Goal: Transaction & Acquisition: Purchase product/service

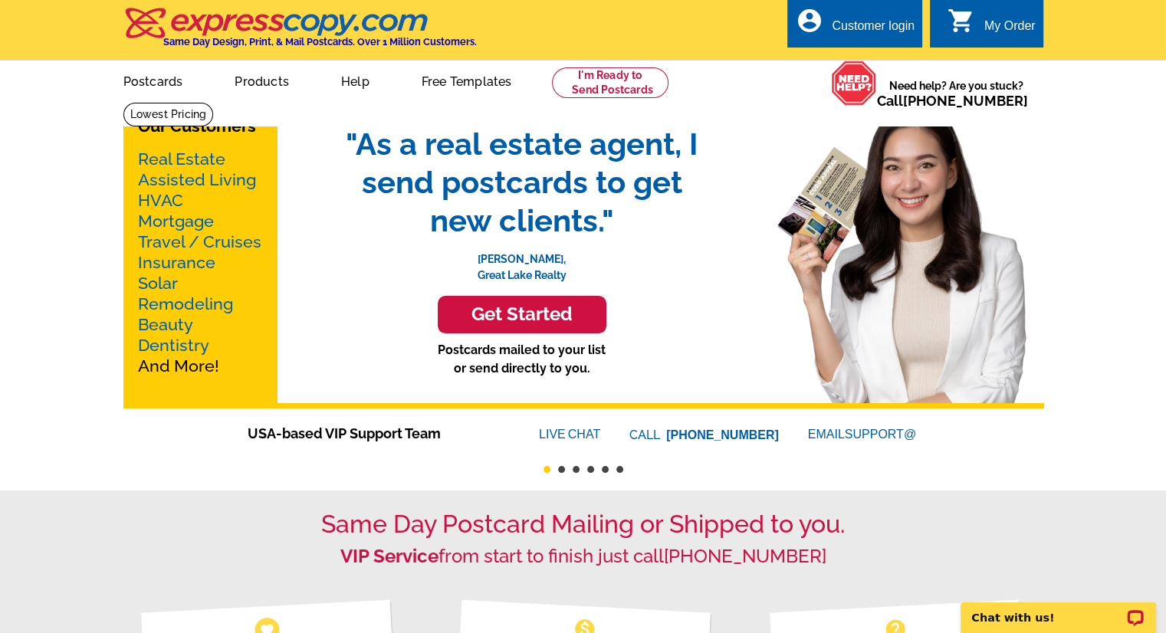
click at [524, 311] on h3 "Get Started" at bounding box center [522, 315] width 130 height 22
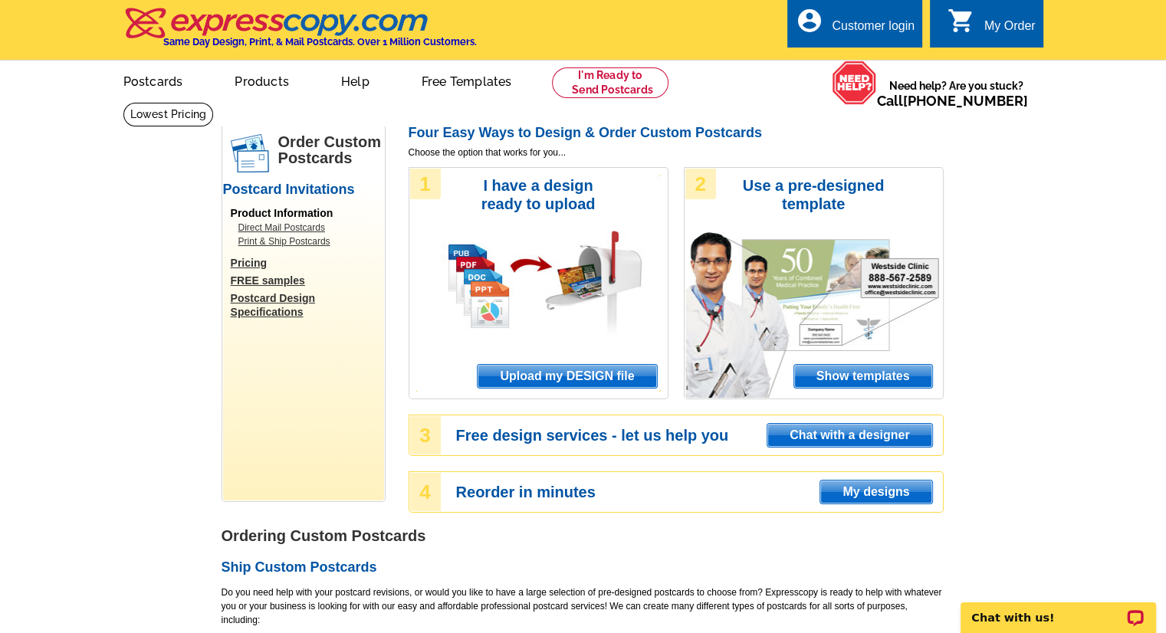
click at [589, 376] on span "Upload my DESIGN file" at bounding box center [567, 376] width 179 height 23
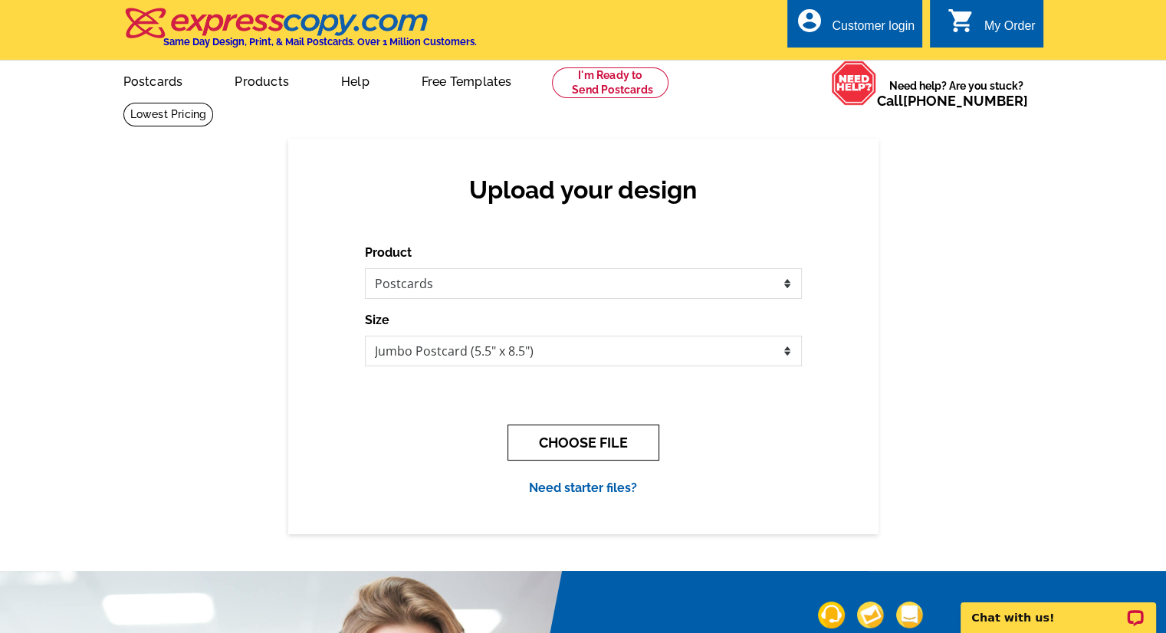
drag, startPoint x: 627, startPoint y: 445, endPoint x: 1000, endPoint y: 490, distance: 375.4
click at [632, 445] on button "CHOOSE FILE" at bounding box center [584, 443] width 152 height 36
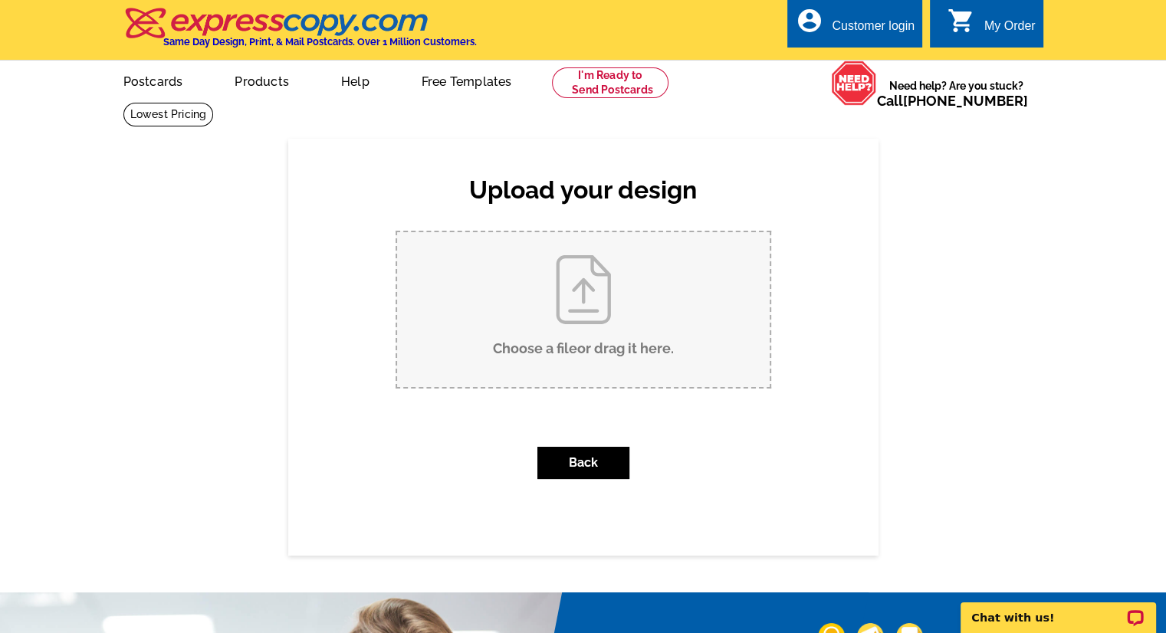
click at [599, 356] on input "Choose a file or drag it here ." at bounding box center [583, 309] width 373 height 155
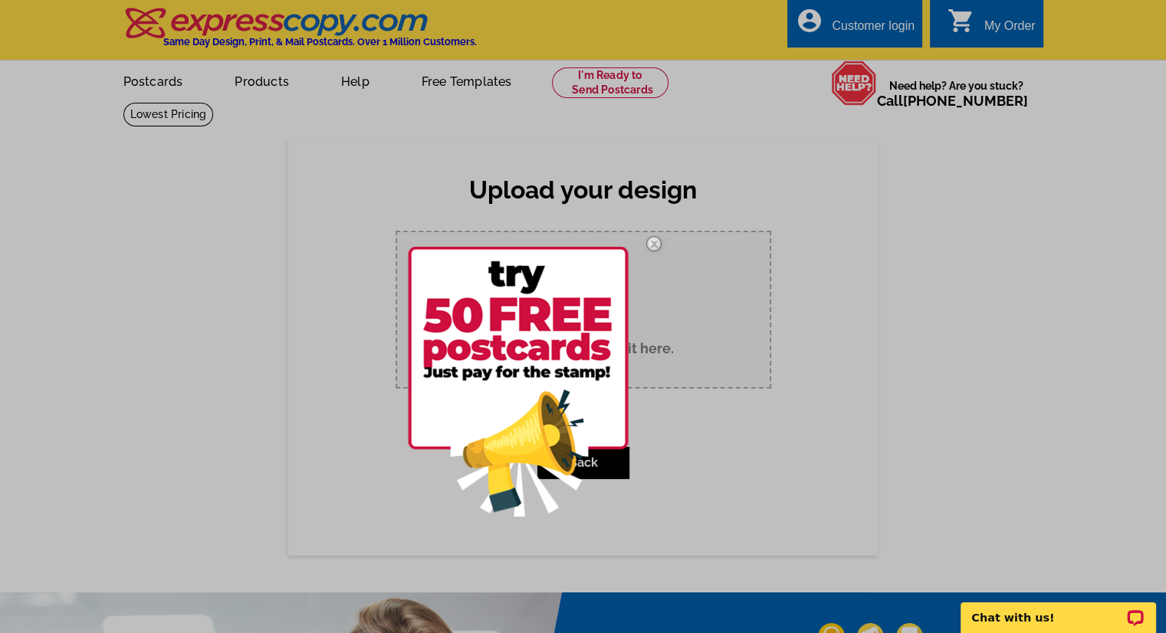
type input "C:\fakepath\LASHES TO LOANS.zip"
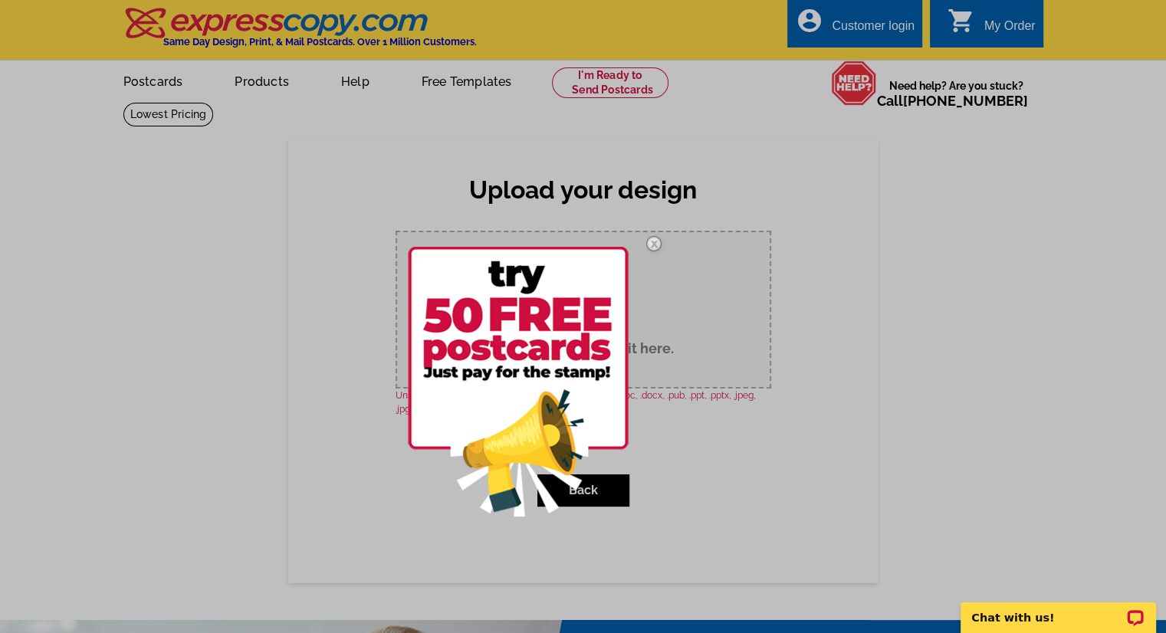
click at [656, 243] on img at bounding box center [654, 244] width 44 height 44
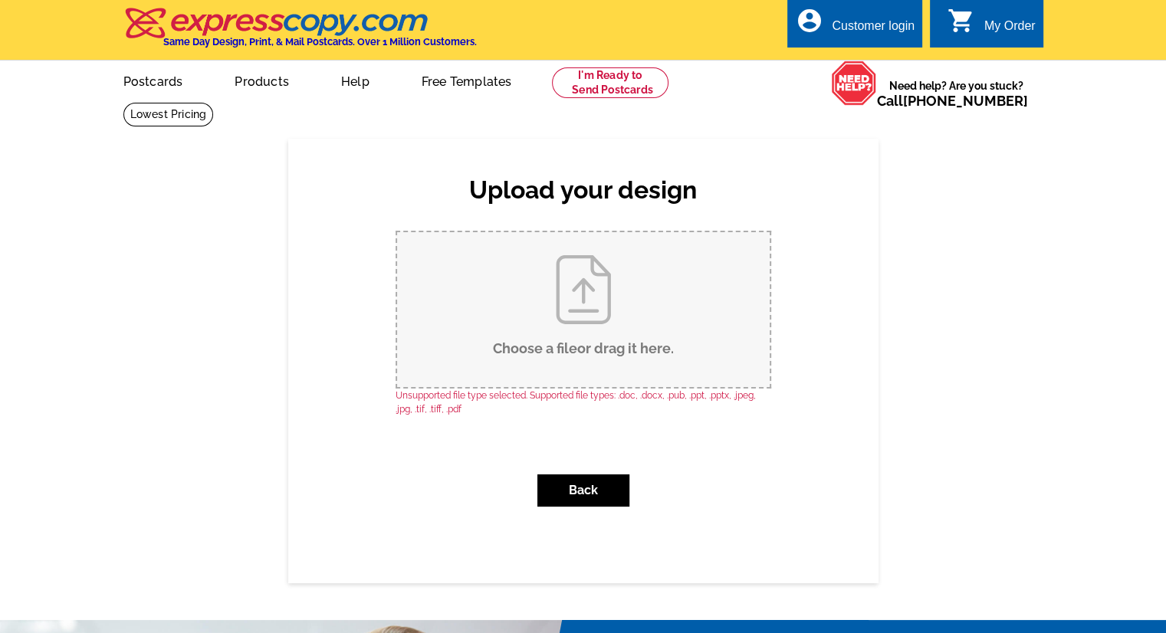
click at [603, 332] on input "Choose a file or drag it here ." at bounding box center [583, 309] width 373 height 155
click at [530, 365] on input "Choose a file or drag it here ." at bounding box center [583, 309] width 373 height 155
type input "C:\fakepath\Announcement postcard front 1.png"
click at [586, 302] on input "Choose a file or drag it here ." at bounding box center [583, 309] width 373 height 155
click at [541, 344] on input "Choose a file or drag it here ." at bounding box center [583, 309] width 373 height 155
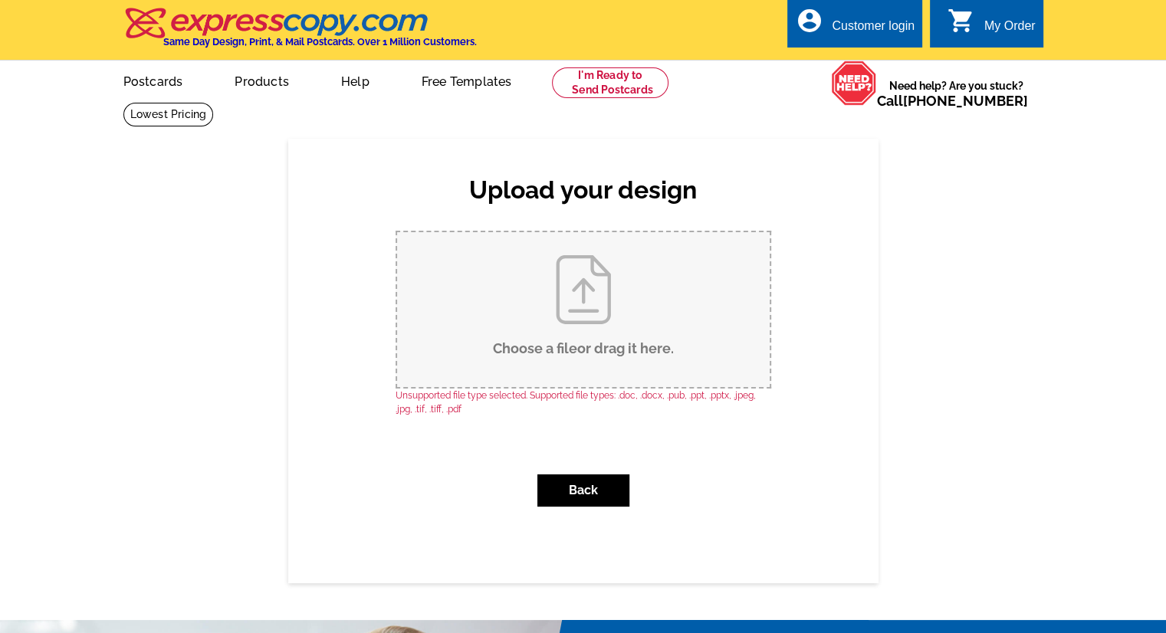
click at [587, 317] on input "Choose a file or drag it here ." at bounding box center [583, 309] width 373 height 155
type input "C:\fakepath\1.jpg"
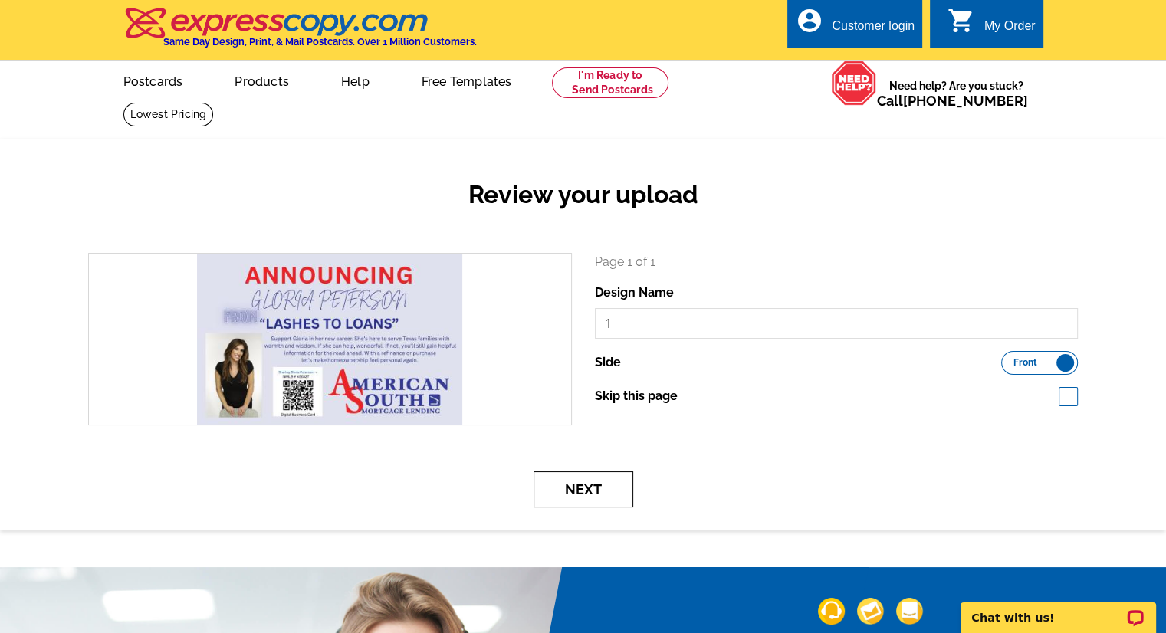
click at [587, 493] on button "Next" at bounding box center [584, 490] width 100 height 36
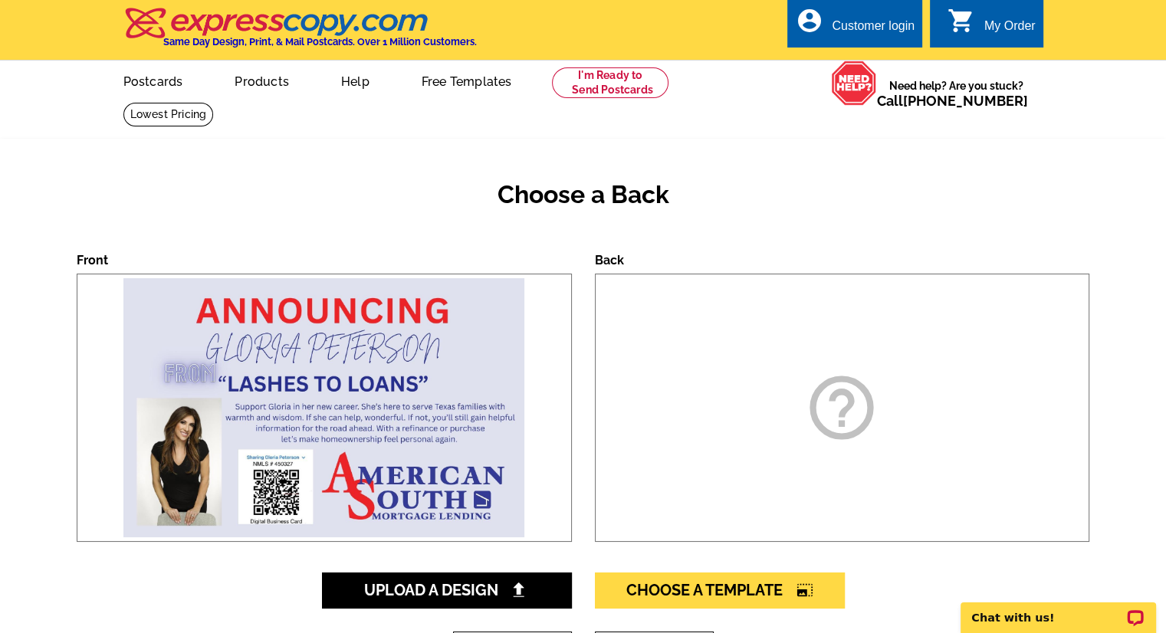
click at [796, 453] on div "help_outline" at bounding box center [842, 408] width 495 height 268
click at [819, 413] on icon "help_outline" at bounding box center [842, 408] width 77 height 77
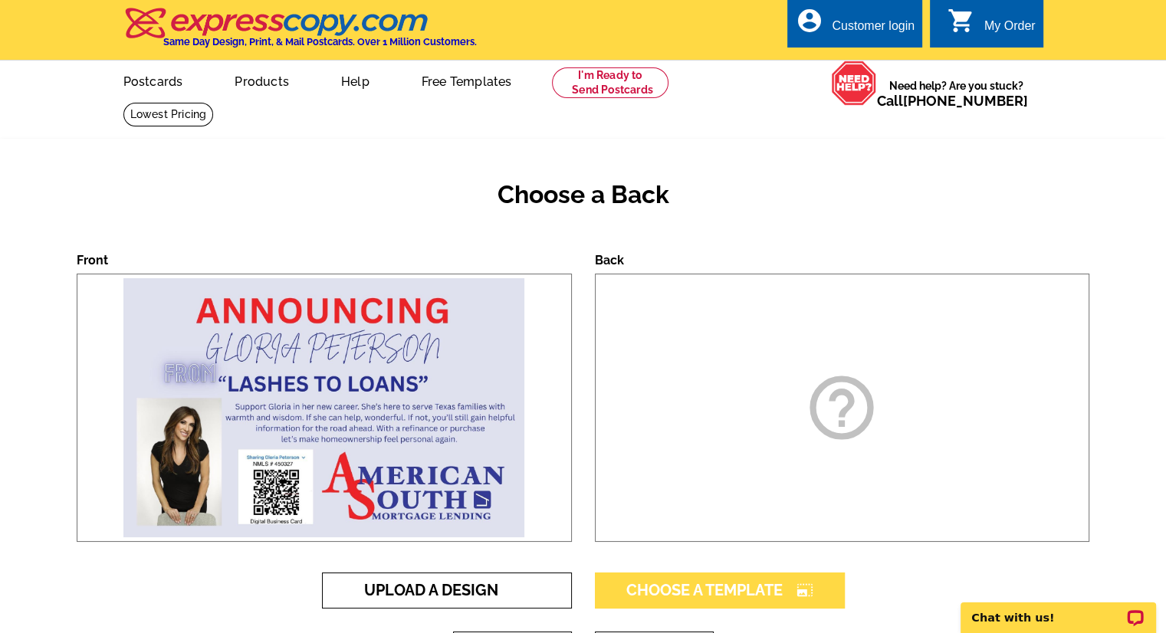
drag, startPoint x: 448, startPoint y: 593, endPoint x: 597, endPoint y: 590, distance: 149.6
click at [448, 593] on span "Upload A Design" at bounding box center [446, 590] width 165 height 18
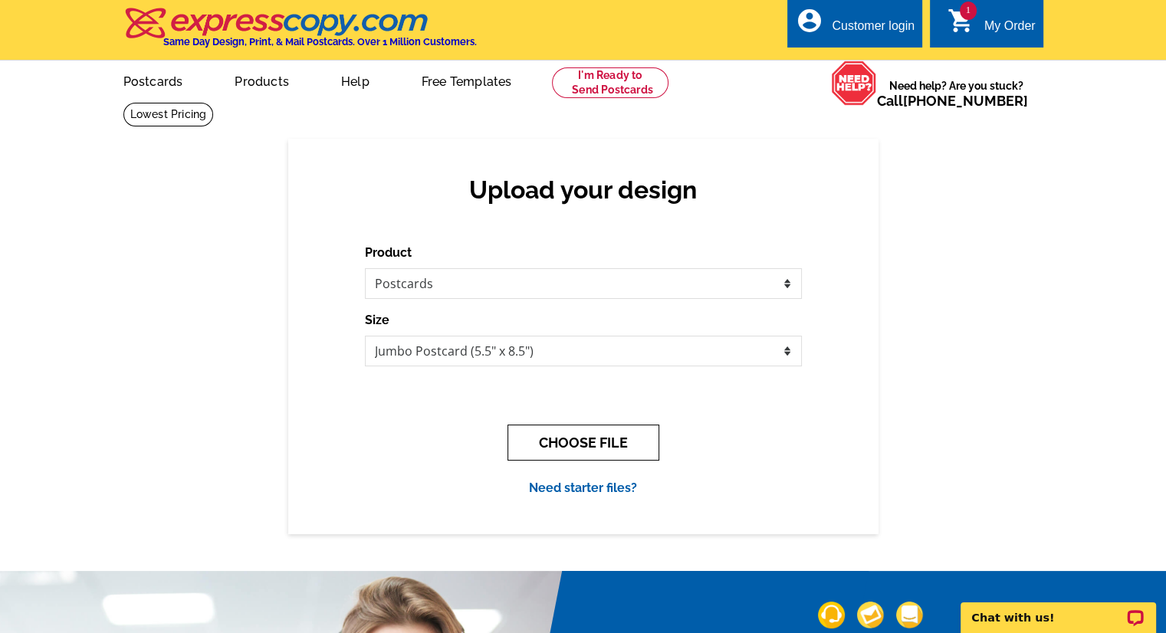
click at [596, 449] on button "CHOOSE FILE" at bounding box center [584, 443] width 152 height 36
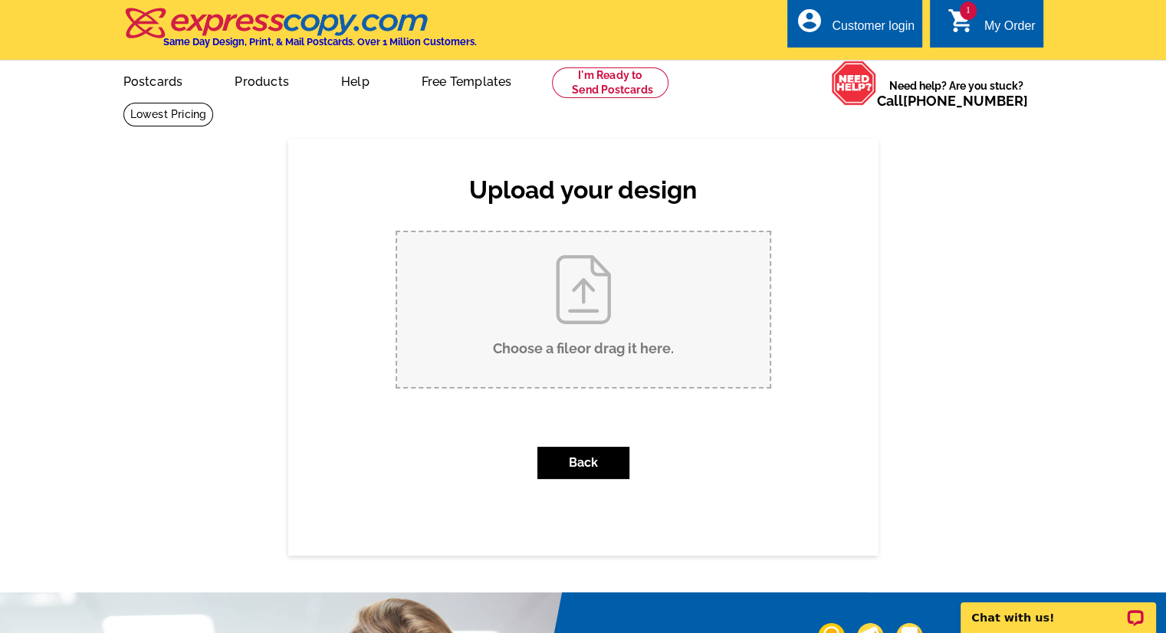
click at [574, 347] on input "Choose a file or drag it here ." at bounding box center [583, 309] width 373 height 155
type input "C:\fakepath\2.jpg"
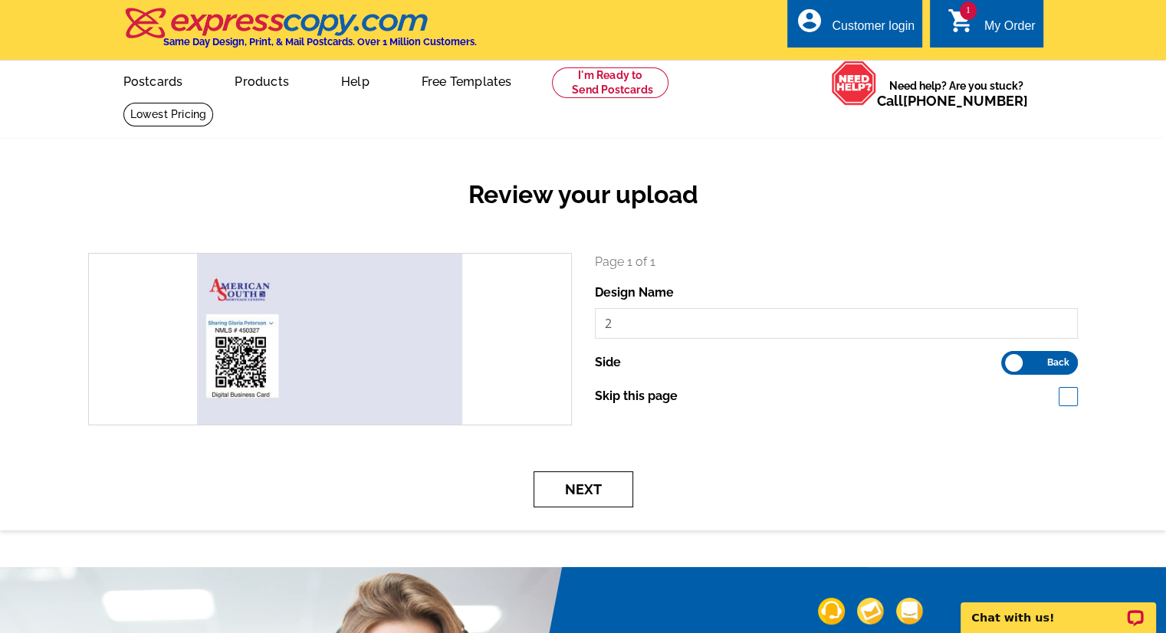
click at [597, 501] on button "Next" at bounding box center [584, 490] width 100 height 36
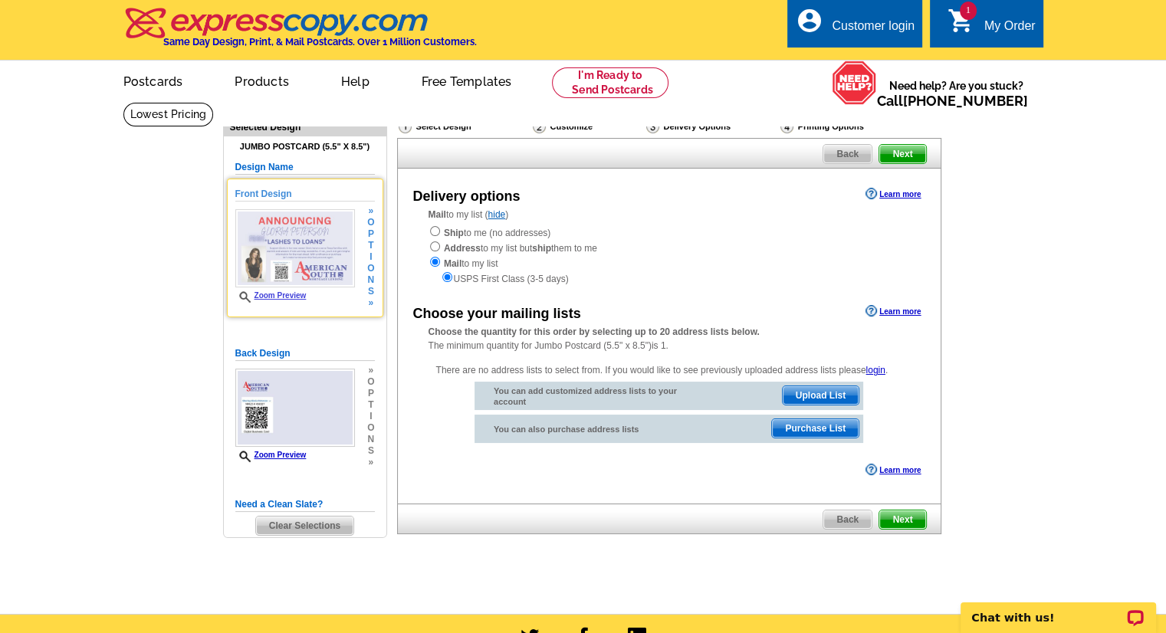
click at [278, 246] on img at bounding box center [295, 248] width 120 height 79
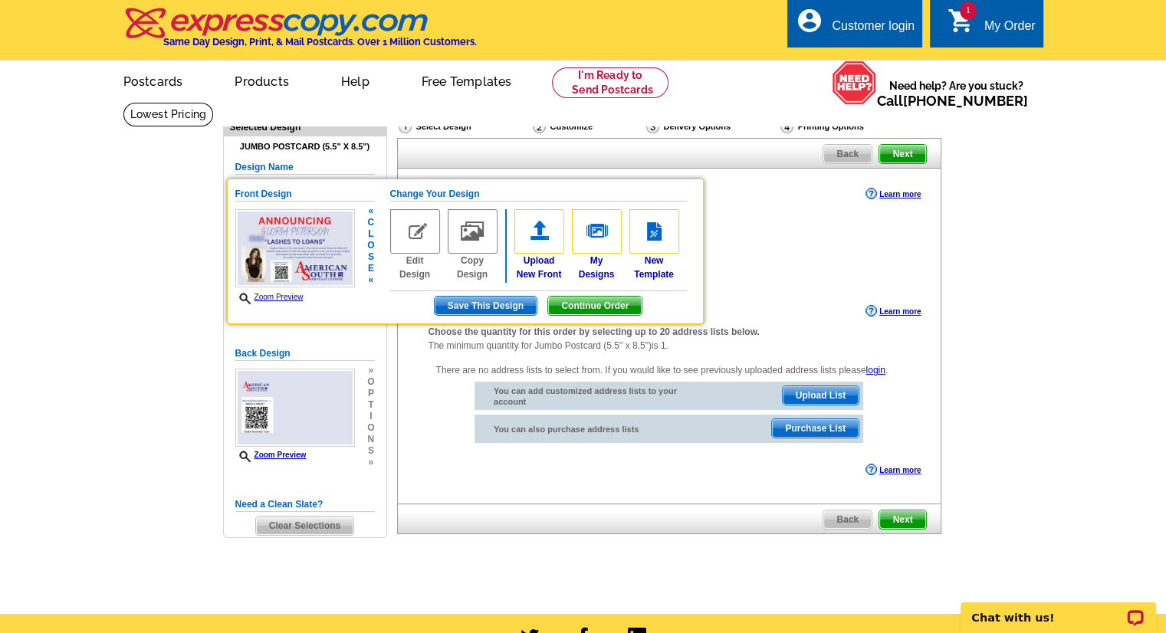
click at [279, 246] on img at bounding box center [295, 248] width 120 height 79
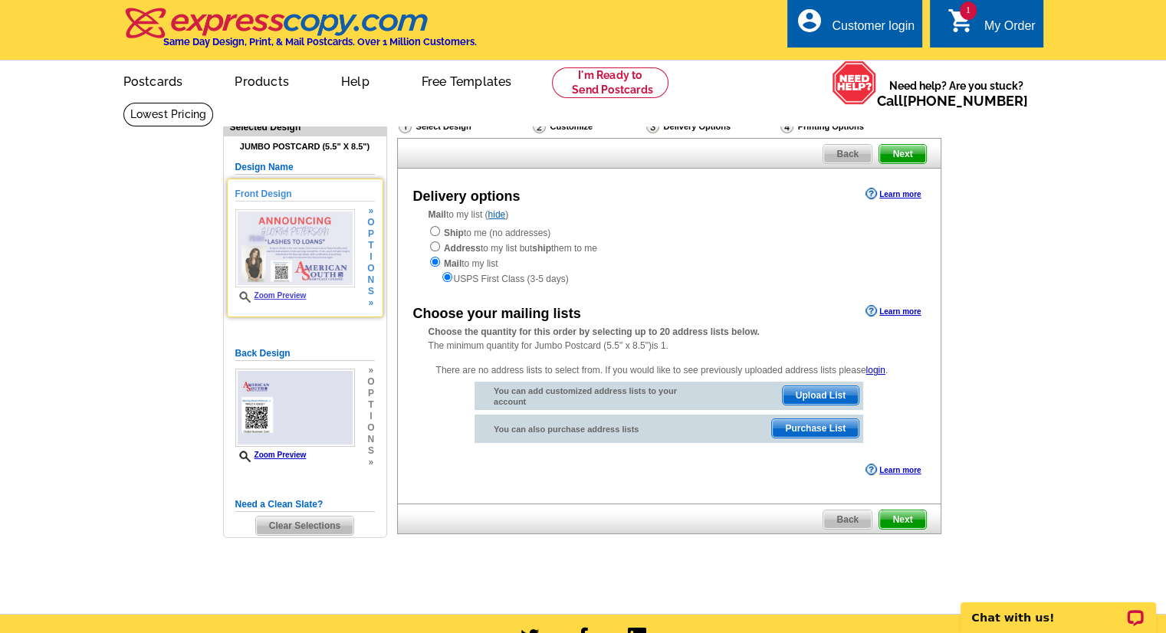
click at [286, 294] on link "Zoom Preview" at bounding box center [270, 295] width 71 height 8
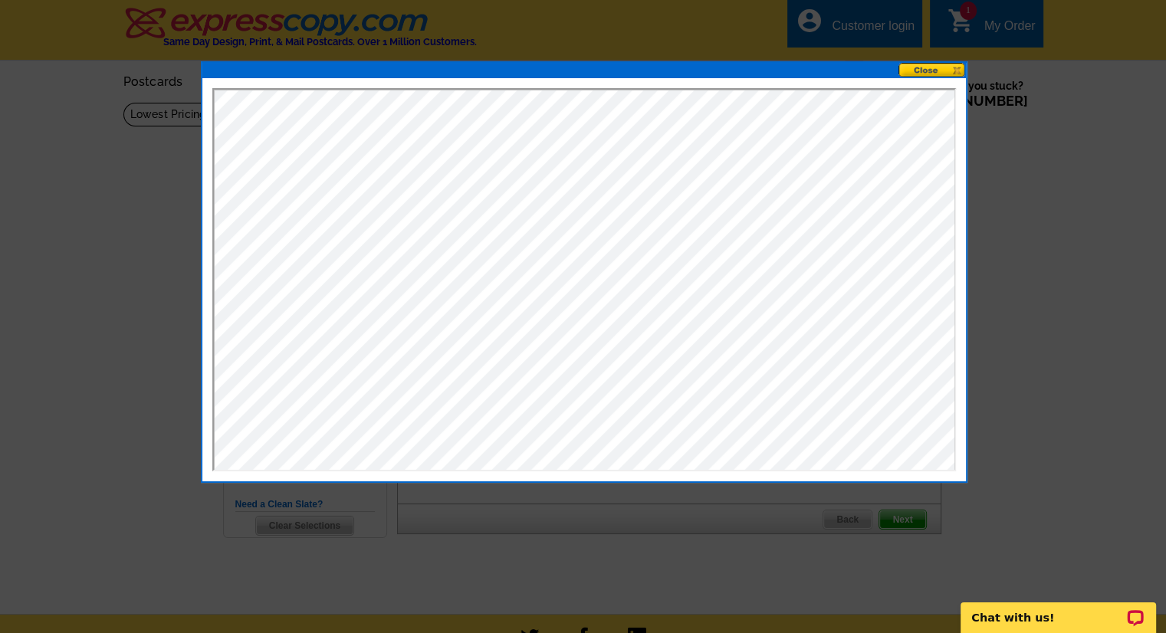
click at [939, 69] on button at bounding box center [932, 70] width 67 height 15
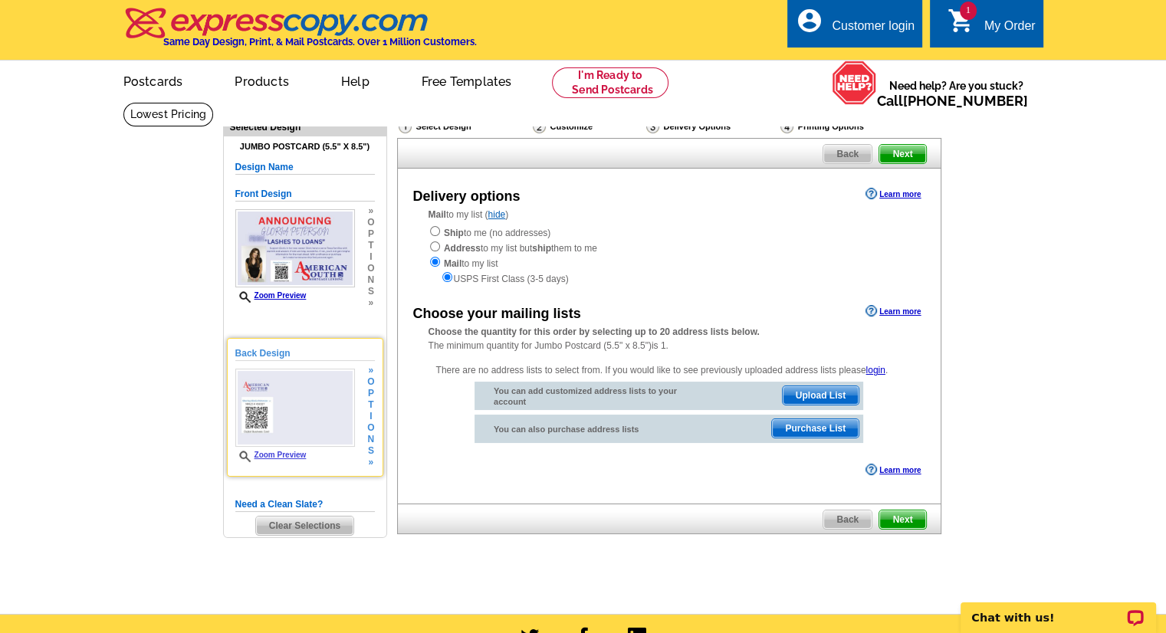
click at [320, 414] on img at bounding box center [295, 408] width 120 height 79
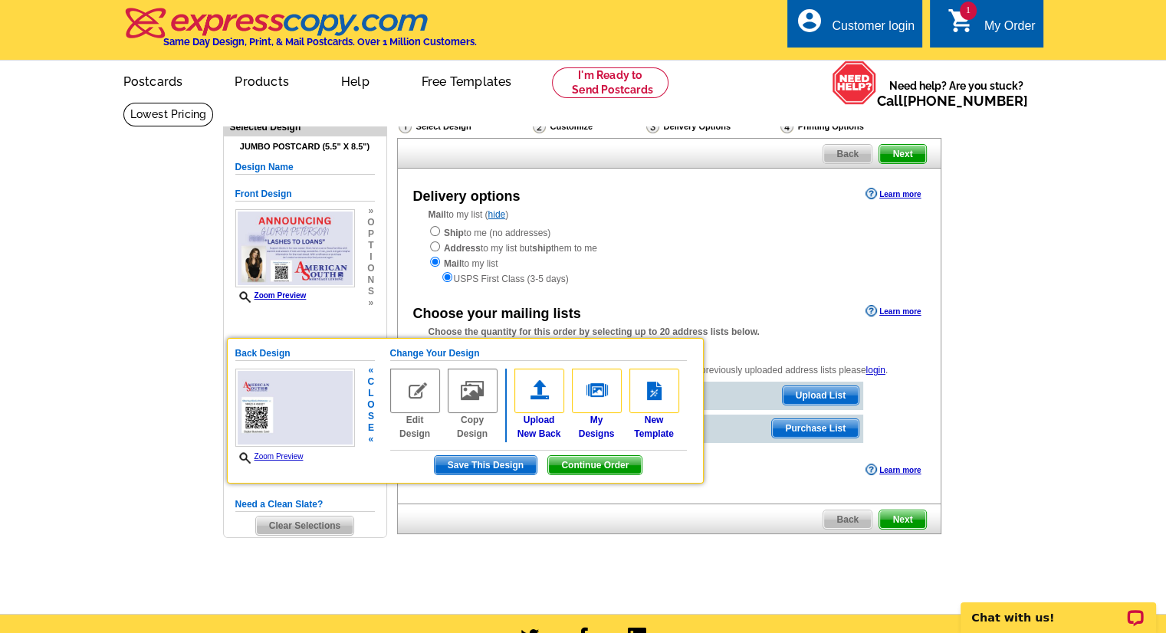
click at [288, 456] on link "Zoom Preview" at bounding box center [269, 456] width 68 height 8
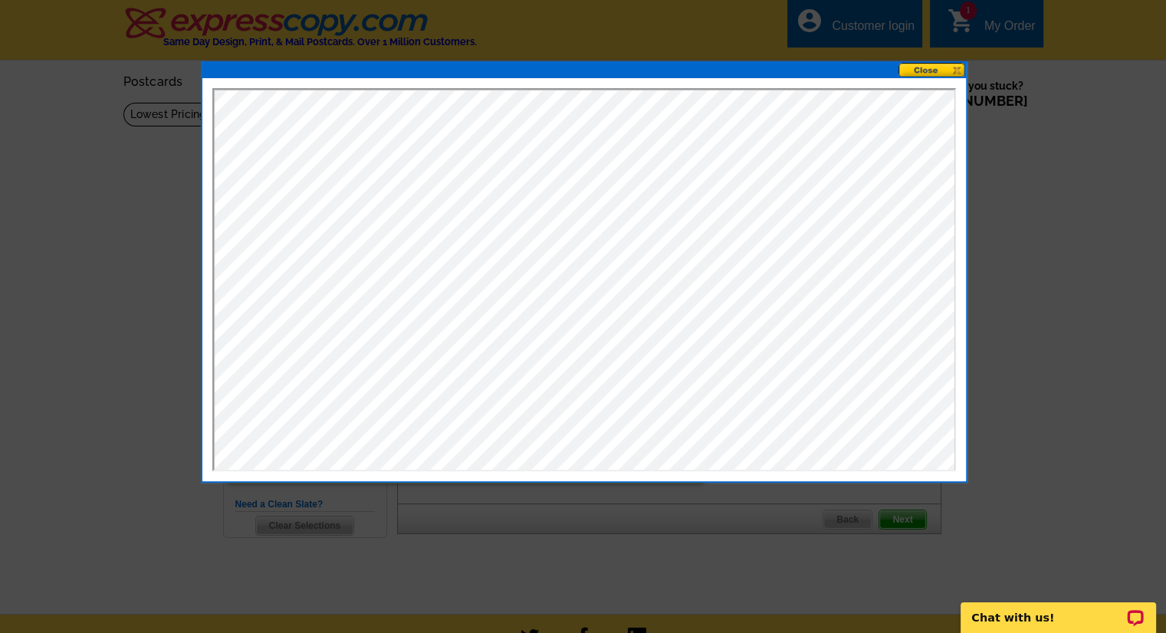
click at [929, 68] on button at bounding box center [932, 70] width 67 height 15
